Goal: Task Accomplishment & Management: Manage account settings

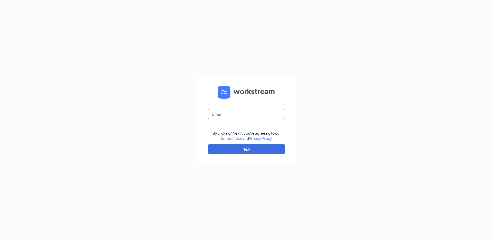
click at [263, 113] on input "text" at bounding box center [246, 114] width 77 height 10
type input "rs039759@tacobell.com"
click at [258, 149] on button "Next" at bounding box center [246, 149] width 77 height 10
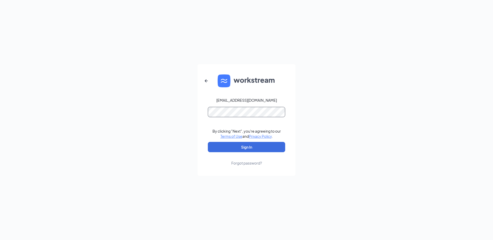
click at [208, 142] on button "Sign In" at bounding box center [246, 147] width 77 height 10
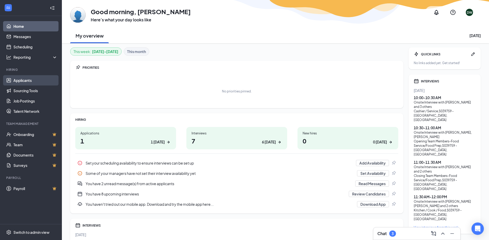
click at [24, 79] on link "Applicants" at bounding box center [35, 80] width 44 height 10
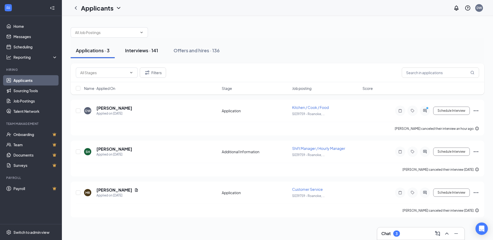
click at [145, 52] on div "Interviews · 141" at bounding box center [141, 50] width 33 height 6
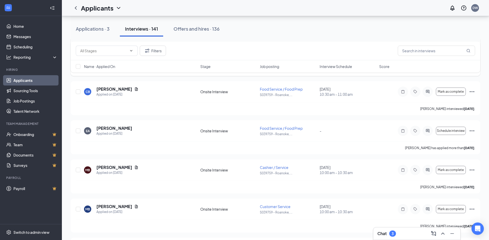
scroll to position [929, 0]
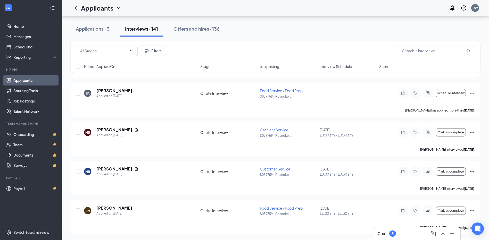
click at [388, 234] on div "Chat 3" at bounding box center [387, 234] width 19 height 6
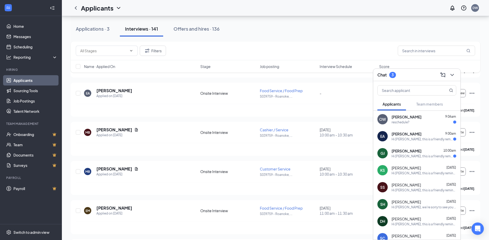
click at [400, 159] on div "[PERSON_NAME] 10:00am Hi [PERSON_NAME], this is a friendly reminder. Your meeti…" at bounding box center [417, 153] width 87 height 17
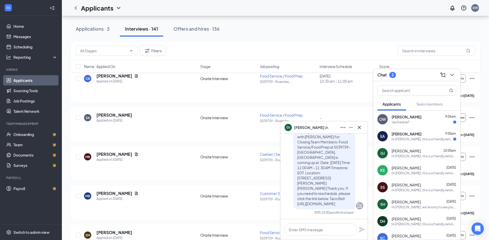
scroll to position [903, 0]
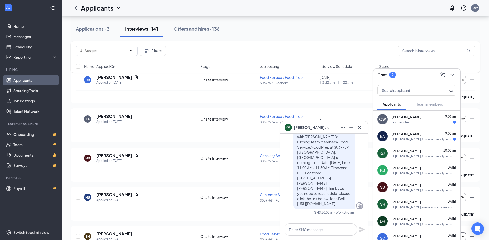
click at [398, 140] on div "Hi [PERSON_NAME], this is a friendly reminder. Your meeting with [PERSON_NAME] …" at bounding box center [423, 139] width 62 height 4
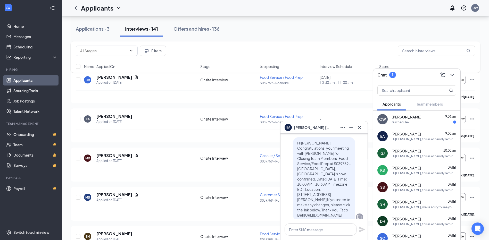
click at [433, 124] on div "reschedule?" at bounding box center [424, 122] width 65 height 4
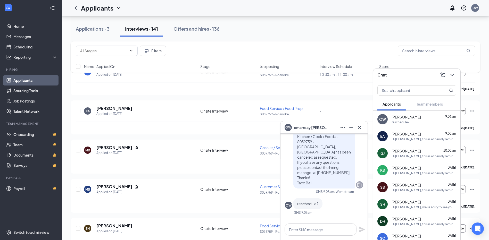
scroll to position [903, 0]
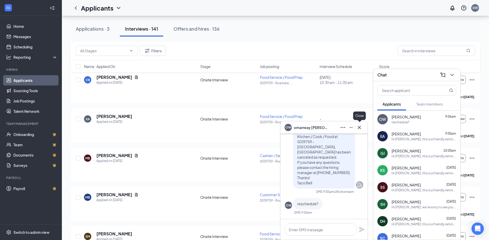
click at [361, 129] on icon "Cross" at bounding box center [360, 128] width 6 height 6
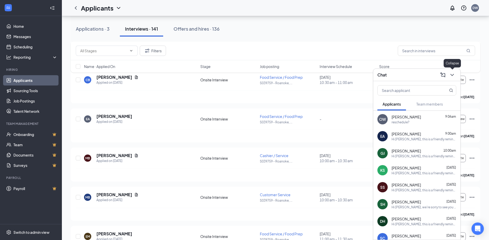
click at [452, 75] on icon "ChevronDown" at bounding box center [452, 75] width 3 height 2
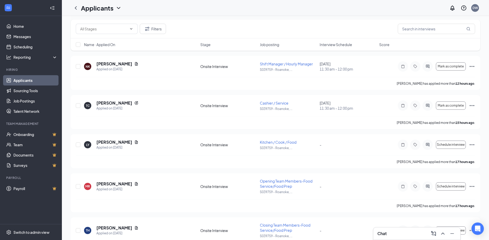
scroll to position [0, 0]
